Goal: Check status: Check status

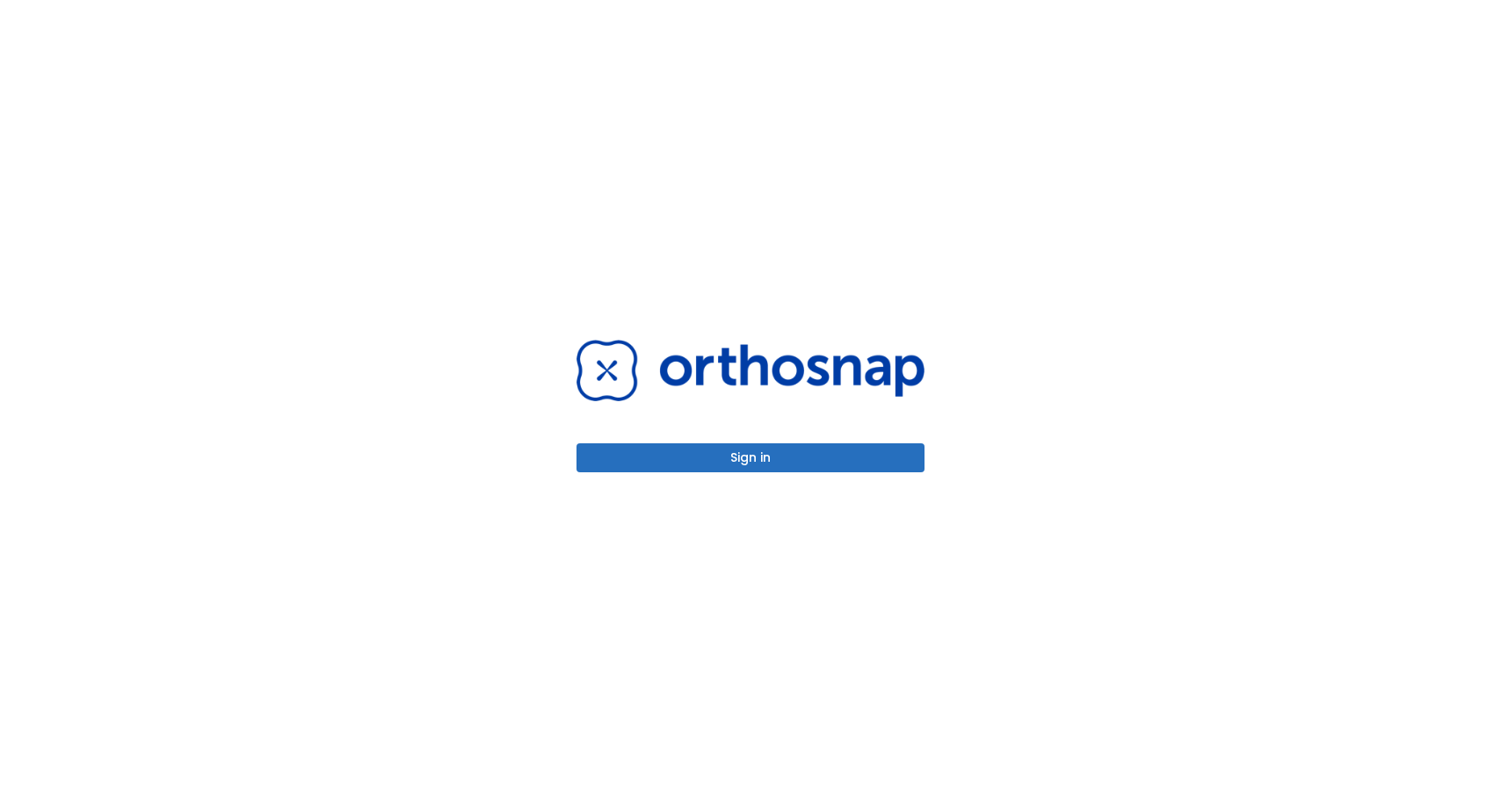
click at [757, 452] on button "Sign in" at bounding box center [750, 458] width 348 height 29
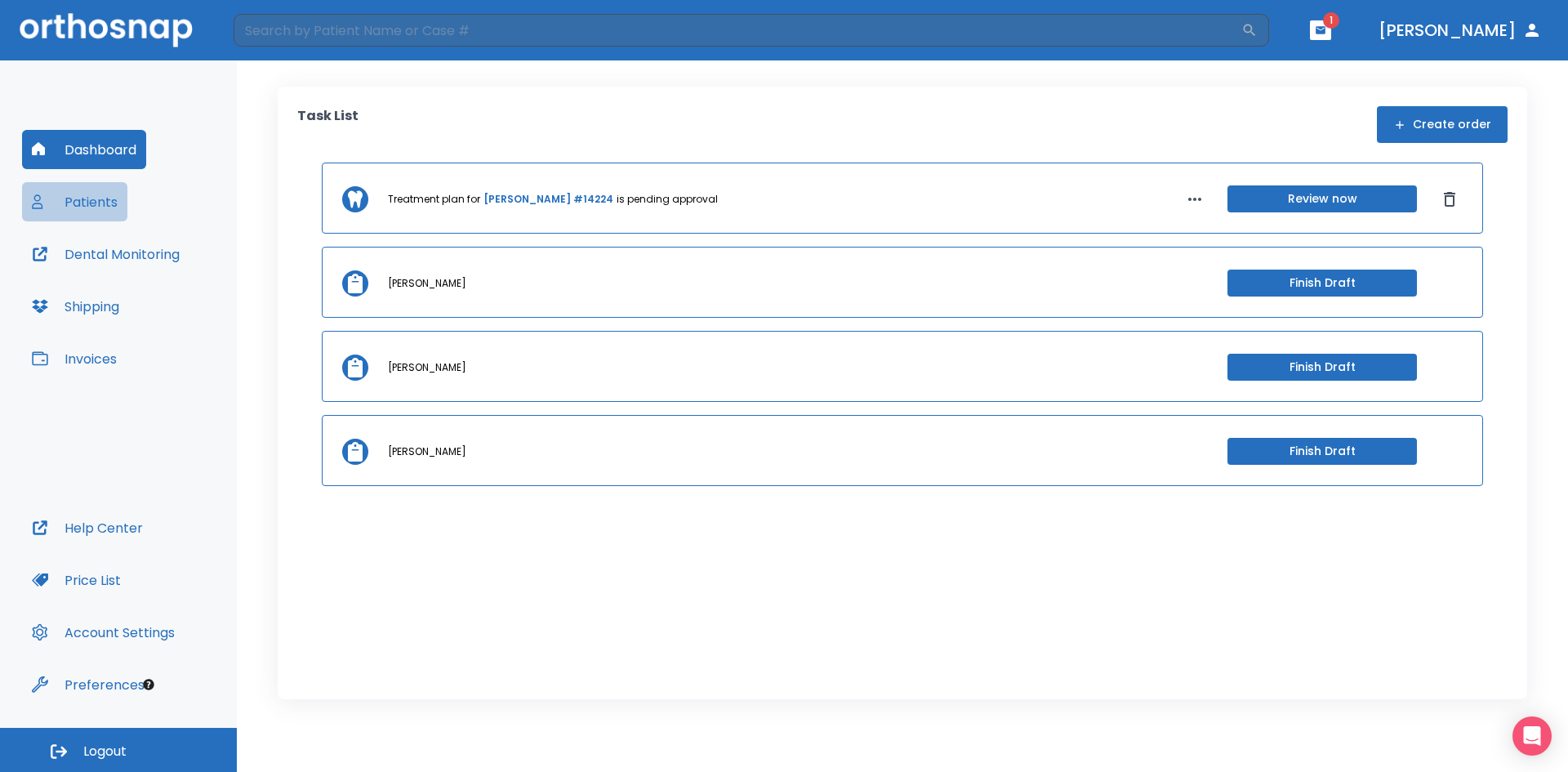
click at [94, 199] on button "Patients" at bounding box center [74, 201] width 105 height 39
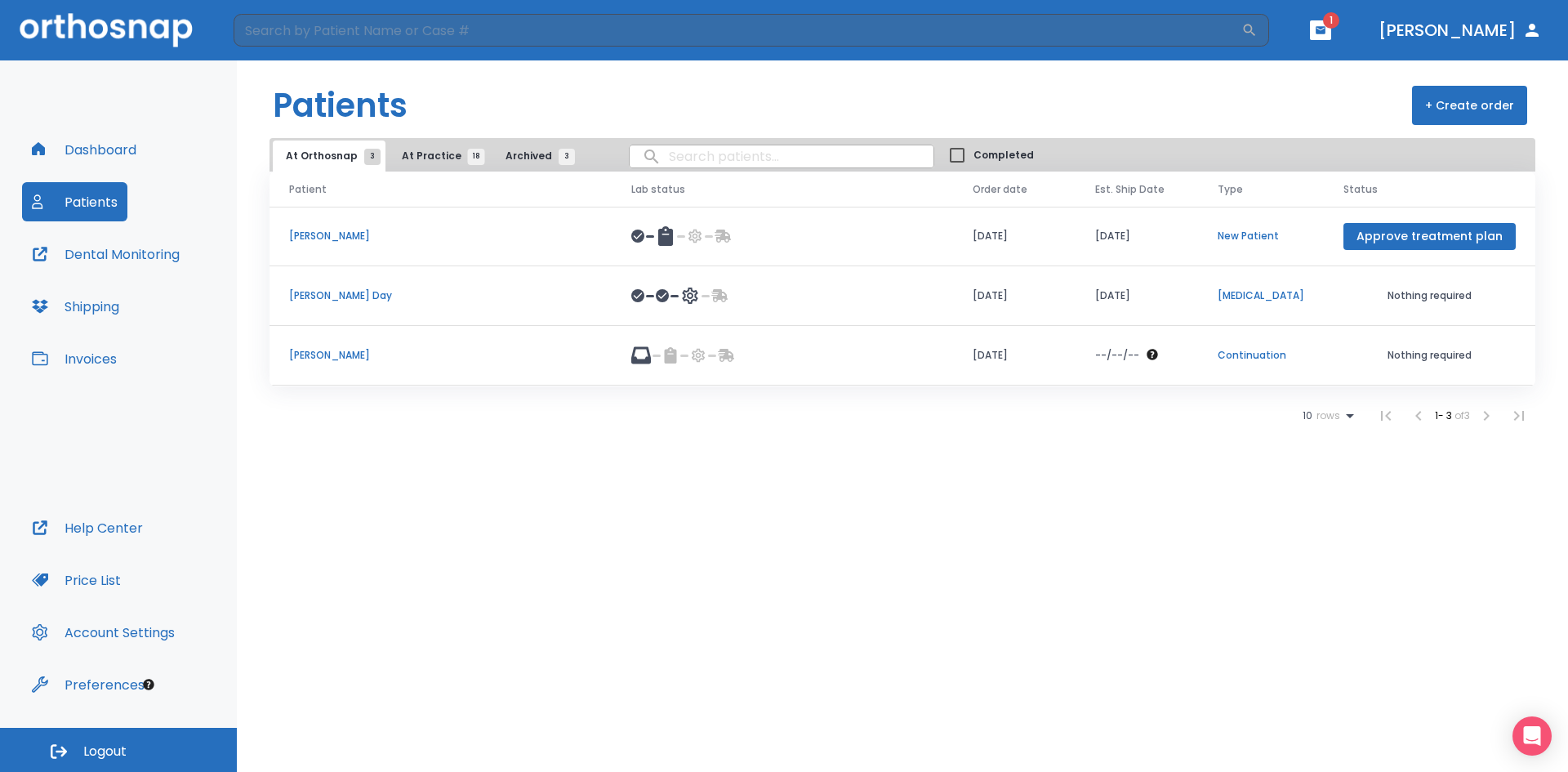
click at [430, 154] on span "At Practice 18" at bounding box center [438, 155] width 74 height 15
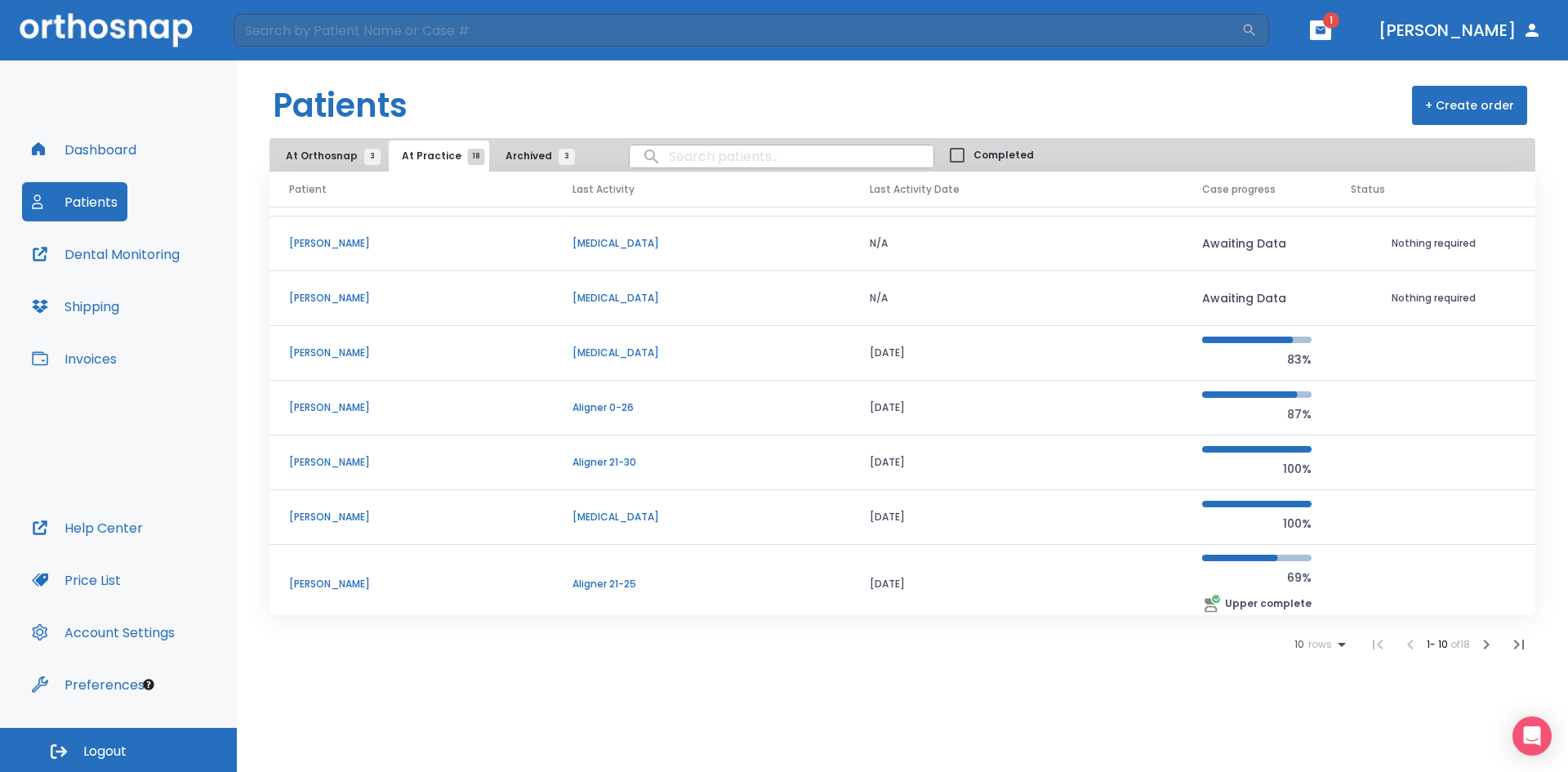
scroll to position [164, 0]
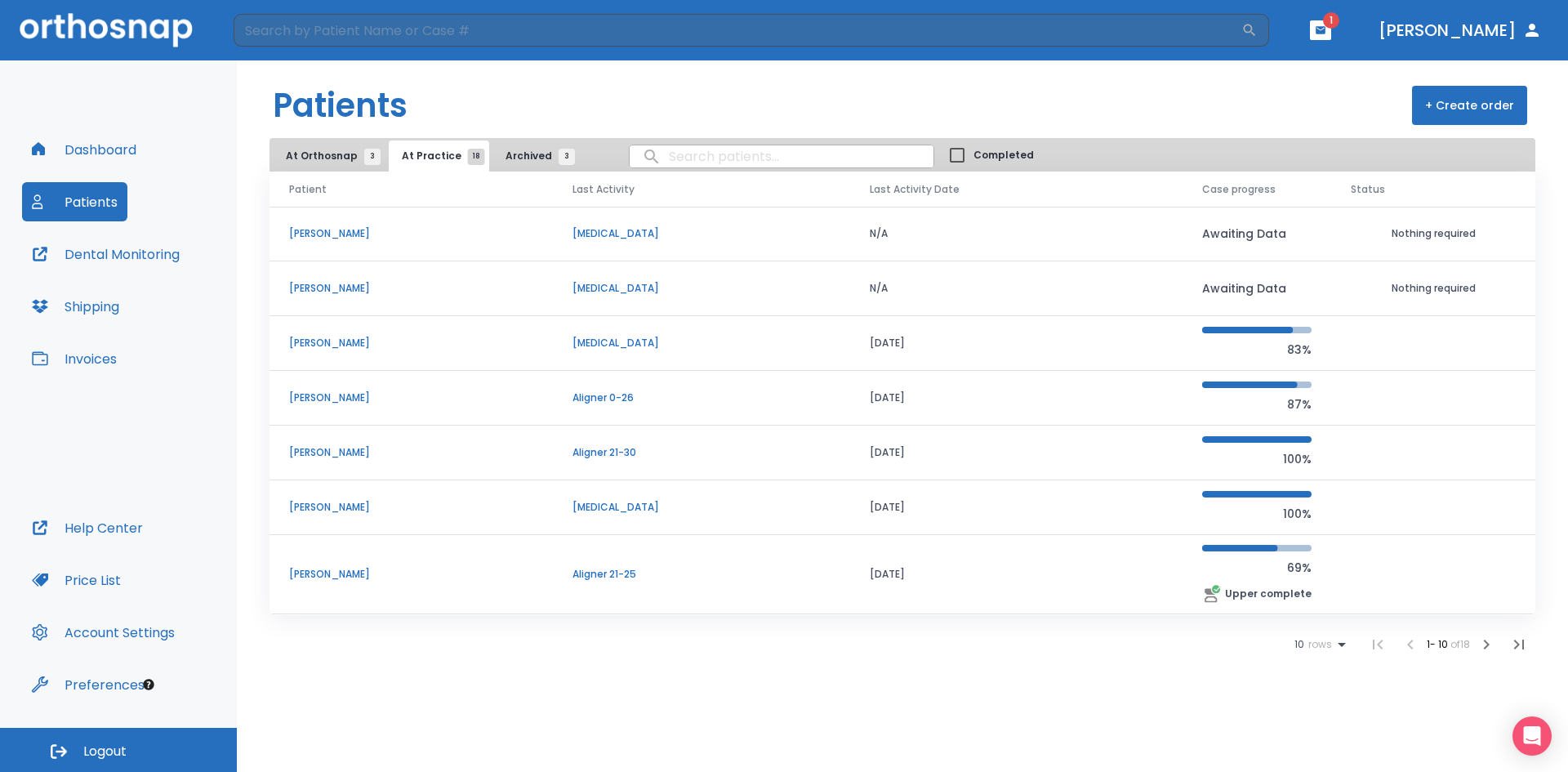
click at [323, 456] on p "[PERSON_NAME]" at bounding box center [411, 452] width 244 height 15
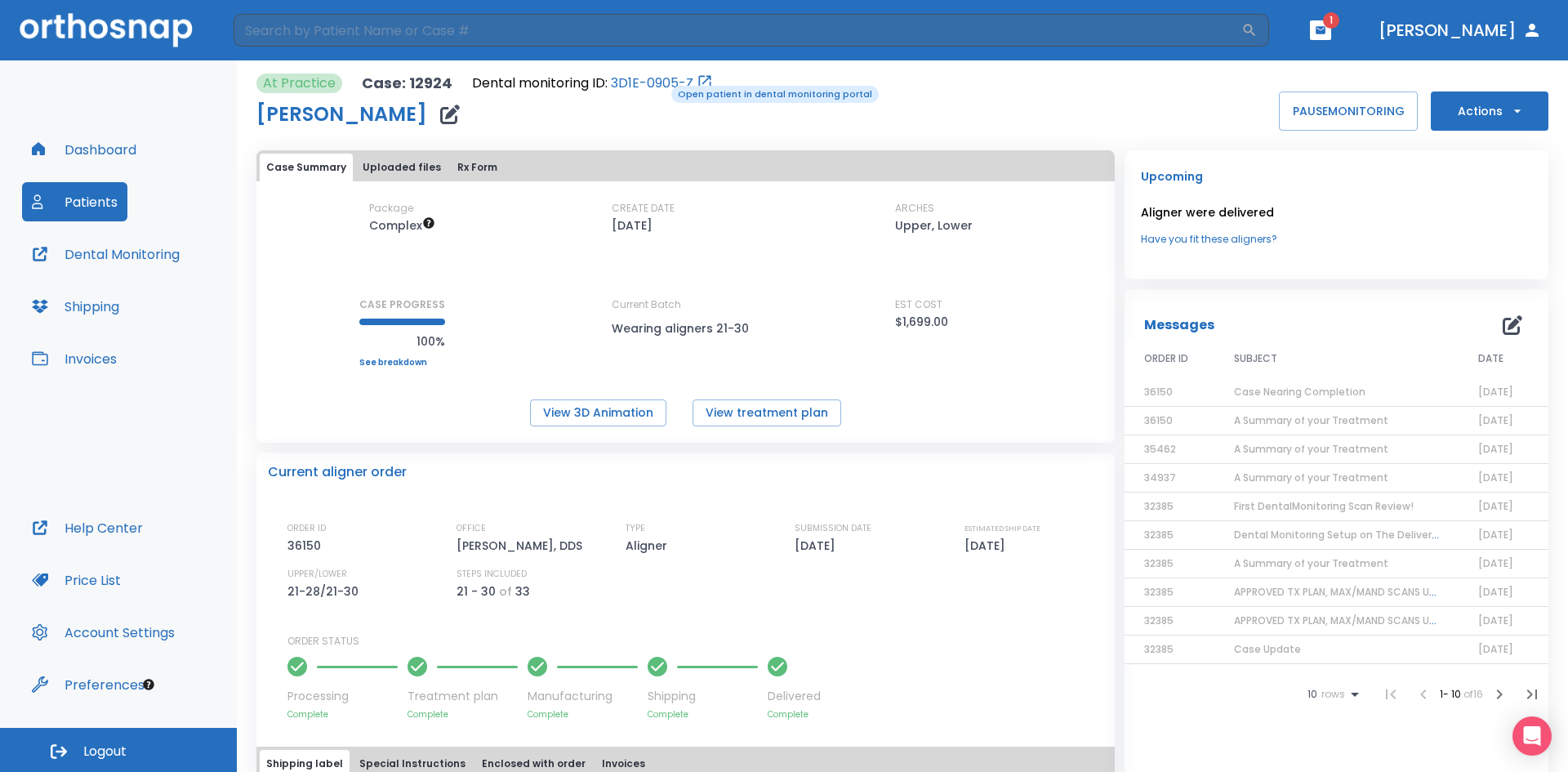
click at [659, 84] on link "3D1E-0905-Z" at bounding box center [652, 83] width 83 height 20
click at [651, 86] on link "3D1E-0905-Z" at bounding box center [652, 83] width 83 height 20
click at [656, 80] on link "3D1E-0905-Z" at bounding box center [652, 83] width 83 height 20
